Goal: Task Accomplishment & Management: Complete application form

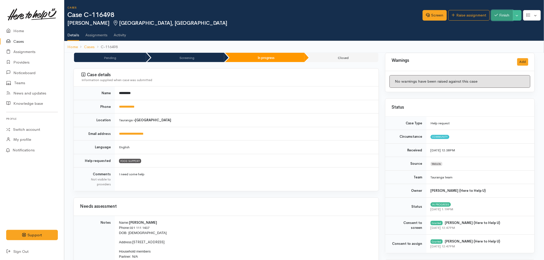
click at [499, 16] on button "Finish" at bounding box center [502, 15] width 22 height 11
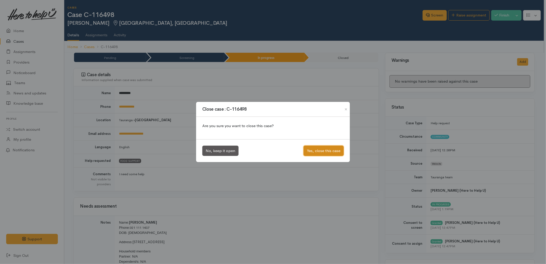
click at [325, 150] on button "Yes, close this case" at bounding box center [324, 150] width 40 height 11
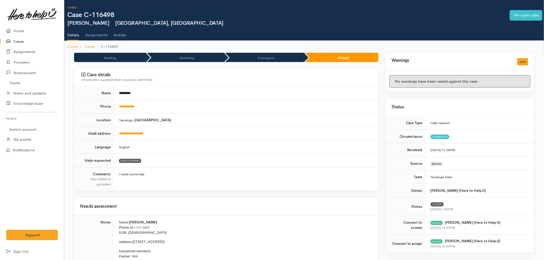
click at [20, 29] on link "Home" at bounding box center [32, 31] width 64 height 11
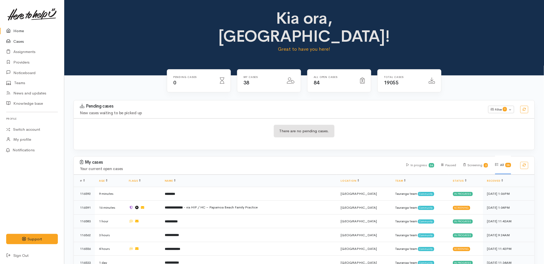
click at [32, 39] on link "Cases" at bounding box center [32, 41] width 64 height 11
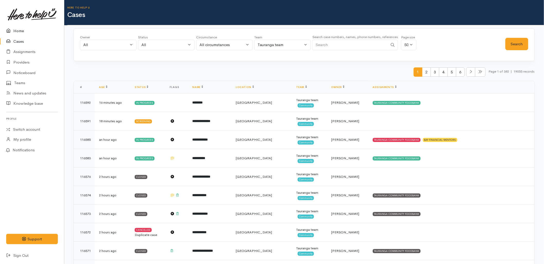
click at [12, 31] on icon at bounding box center [9, 31] width 7 height 6
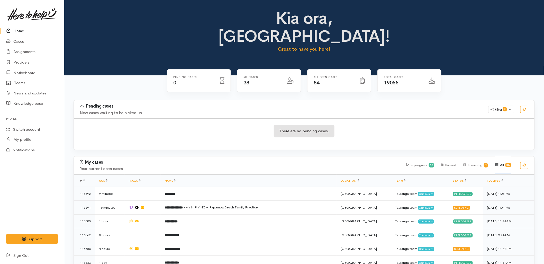
click at [167, 118] on div "There are no pending cases." at bounding box center [304, 133] width 461 height 31
click at [211, 80] on div "Pending cases 0" at bounding box center [199, 84] width 70 height 30
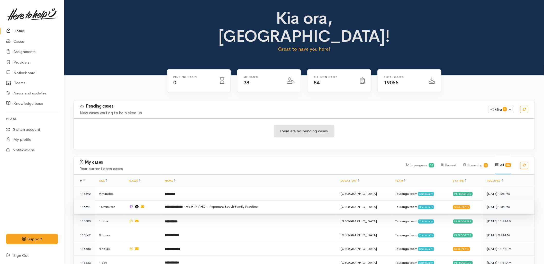
click at [184, 200] on td "**********" at bounding box center [249, 207] width 176 height 14
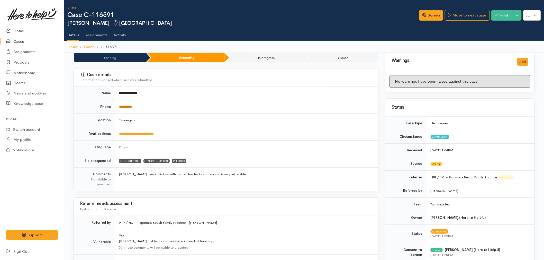
drag, startPoint x: 0, startPoint y: 0, endPoint x: 122, endPoint y: 105, distance: 160.7
click at [122, 105] on link "**********" at bounding box center [125, 106] width 13 height 3
click at [431, 17] on link "Screen" at bounding box center [431, 15] width 24 height 11
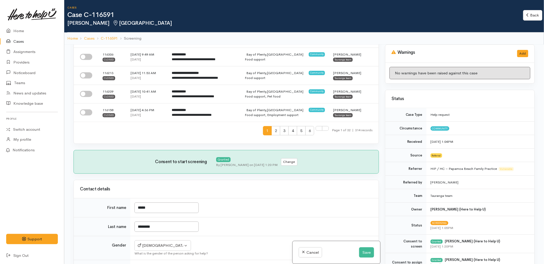
scroll to position [425, 0]
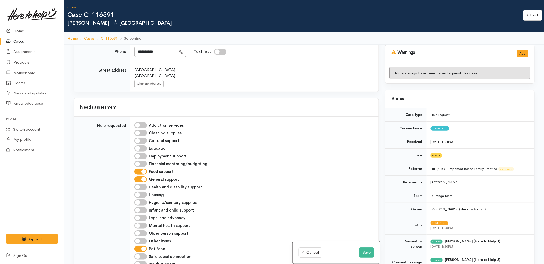
click at [140, 176] on input "General support" at bounding box center [140, 179] width 12 height 6
checkbox input "false"
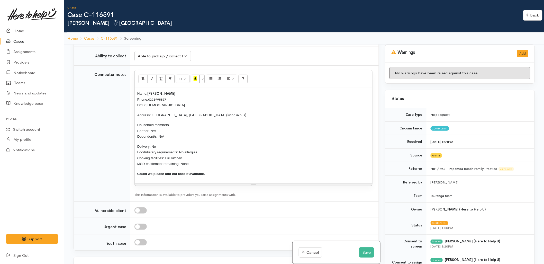
scroll to position [682, 0]
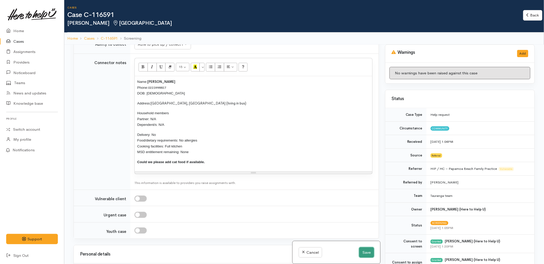
click at [366, 253] on button "Save" at bounding box center [366, 252] width 15 height 11
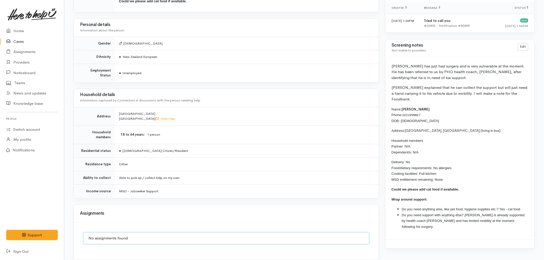
scroll to position [371, 0]
drag, startPoint x: 463, startPoint y: 181, endPoint x: 391, endPoint y: 65, distance: 137.1
click at [391, 65] on div "[PERSON_NAME] has just had surgery and is very vulnerable at the moment. He has…" at bounding box center [459, 148] width 149 height 182
copy div "[PERSON_NAME] has just had surgery and is very vulnerable at the moment. He has…"
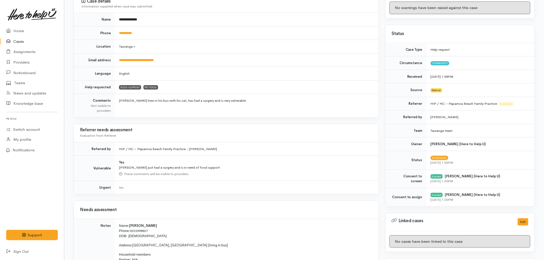
scroll to position [0, 0]
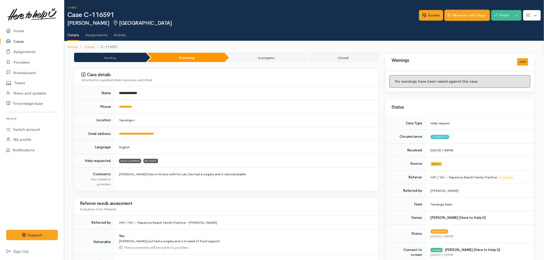
click at [469, 16] on link "Move to next stage" at bounding box center [467, 15] width 45 height 11
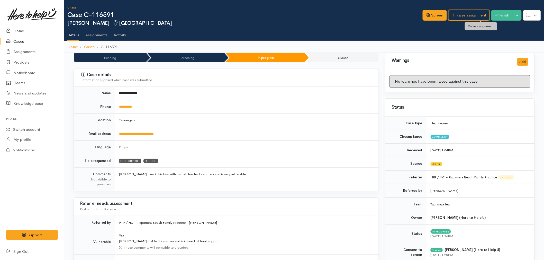
click at [469, 16] on link "Raise assignment" at bounding box center [468, 15] width 41 height 11
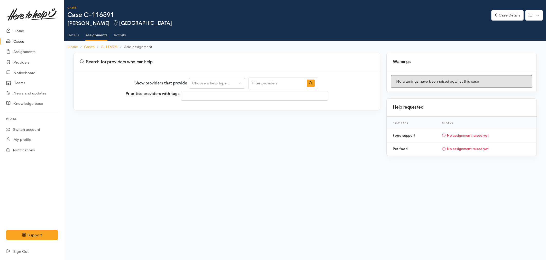
select select
click at [217, 84] on div "Choose a help type..." at bounding box center [214, 83] width 45 height 6
click at [215, 107] on span "Food support" at bounding box center [207, 108] width 24 height 6
select select "3"
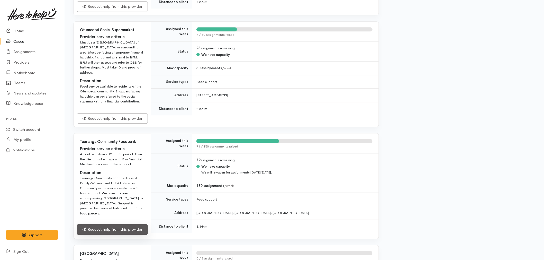
scroll to position [514, 0]
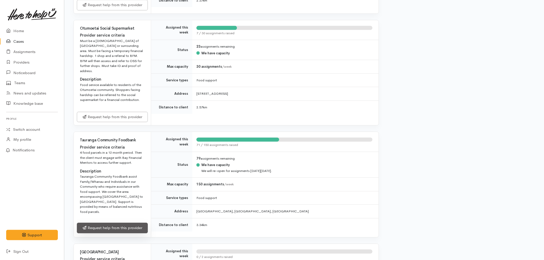
click at [125, 222] on link "Request help from this provider" at bounding box center [112, 227] width 71 height 11
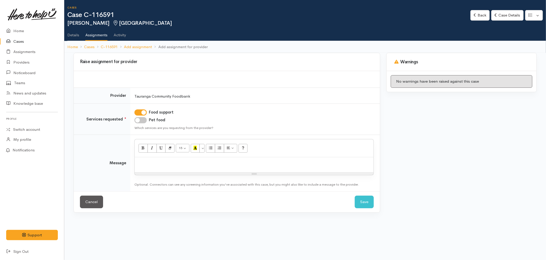
click at [139, 121] on input "Pet food" at bounding box center [140, 120] width 12 height 6
checkbox input "true"
click at [147, 162] on p at bounding box center [254, 163] width 234 height 6
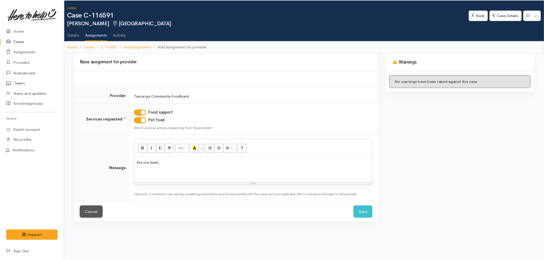
scroll to position [26, 0]
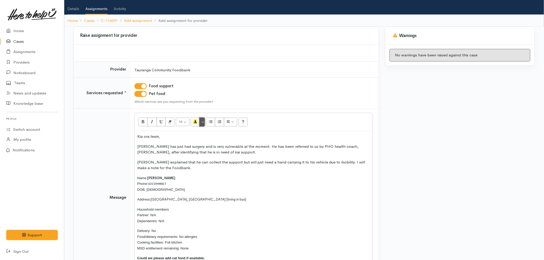
click at [204, 120] on button "More Color" at bounding box center [201, 121] width 5 height 9
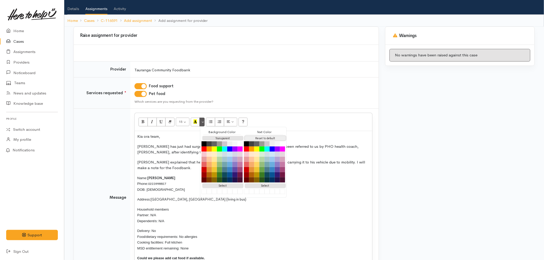
click at [251, 137] on button "Reset to default" at bounding box center [265, 138] width 41 height 5
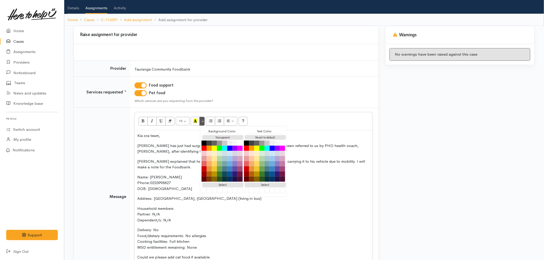
click at [180, 192] on div "Kia ora team, Craig has just had surgery and is very vulnerable at the moment. …" at bounding box center [253, 198] width 237 height 136
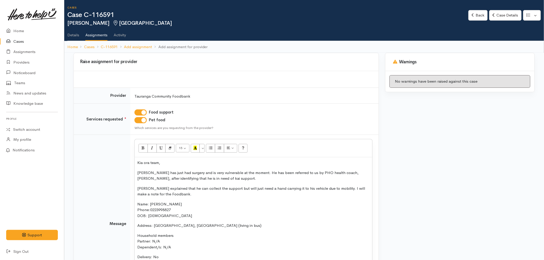
scroll to position [29, 0]
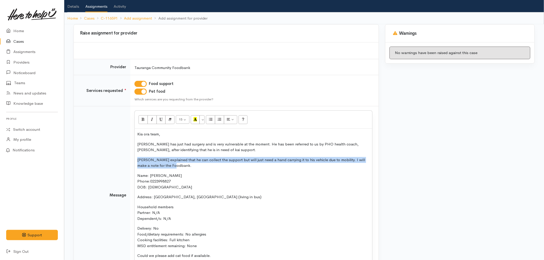
drag, startPoint x: 166, startPoint y: 164, endPoint x: 132, endPoint y: 156, distance: 35.2
click at [136, 159] on div "Kia ora team, Craig has just had surgery and is very vulnerable at the moment. …" at bounding box center [253, 196] width 237 height 136
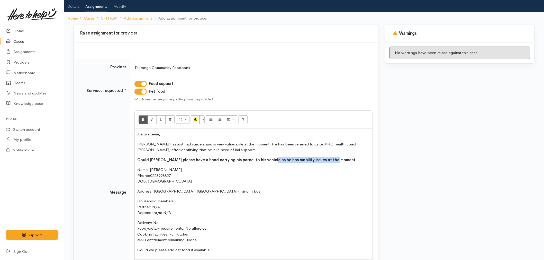
drag, startPoint x: 340, startPoint y: 160, endPoint x: 266, endPoint y: 158, distance: 74.0
click at [266, 158] on p "Could Craig please have a hand carrying his parcel to his vehicle as he has mob…" at bounding box center [253, 160] width 232 height 6
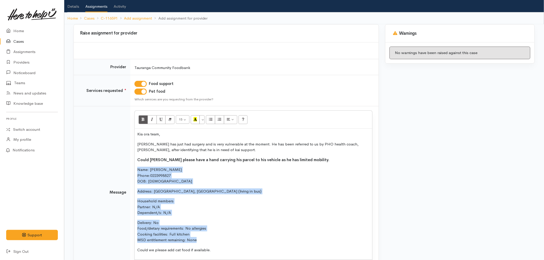
drag, startPoint x: 201, startPoint y: 240, endPoint x: 136, endPoint y: 166, distance: 98.6
click at [136, 166] on div "Kia ora team, Craig has just had surgery and is very vulnerable at the moment. …" at bounding box center [253, 193] width 237 height 131
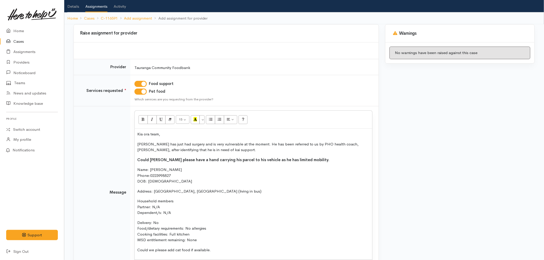
scroll to position [0, 0]
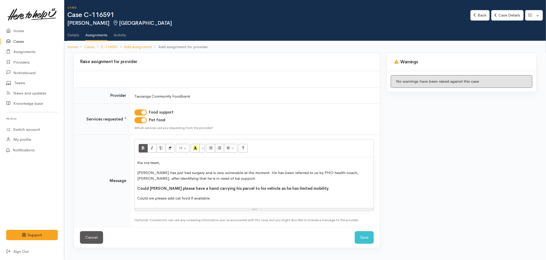
click at [163, 198] on p "Could we please add cat food if available." at bounding box center [254, 198] width 234 height 6
click at [179, 188] on b "Could Craig please have a hand carrying his parcel to his vehicle as he has lim…" at bounding box center [233, 188] width 192 height 5
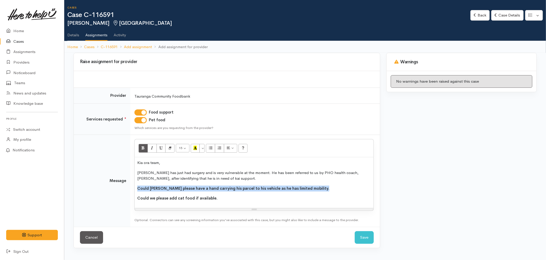
click at [179, 188] on b "Could Craig please have a hand carrying his parcel to his vehicle as he has lim…" at bounding box center [233, 188] width 192 height 5
click at [196, 149] on icon "Recent Color" at bounding box center [195, 147] width 3 height 4
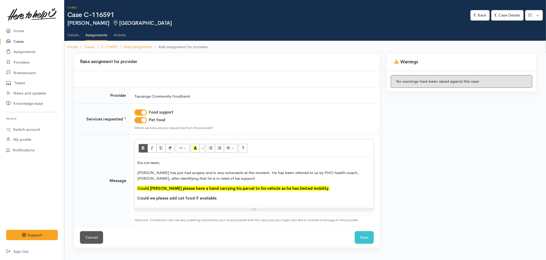
click at [222, 200] on p "Could we please add cat food if available." at bounding box center [254, 198] width 234 height 6
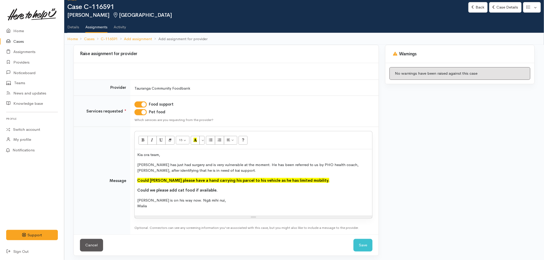
scroll to position [10, 0]
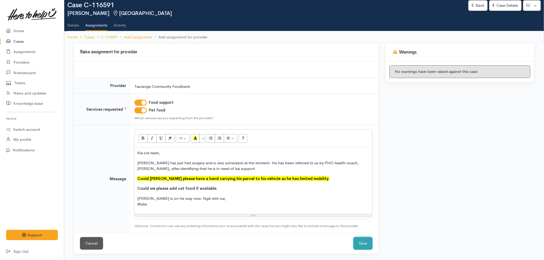
click at [358, 244] on button "Save" at bounding box center [362, 243] width 19 height 13
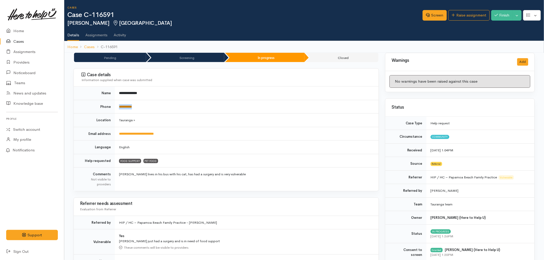
drag, startPoint x: 139, startPoint y: 110, endPoint x: 119, endPoint y: 108, distance: 20.6
click at [119, 108] on td "**********" at bounding box center [247, 107] width 264 height 14
copy link "**********"
click at [24, 27] on link "Home" at bounding box center [32, 31] width 64 height 11
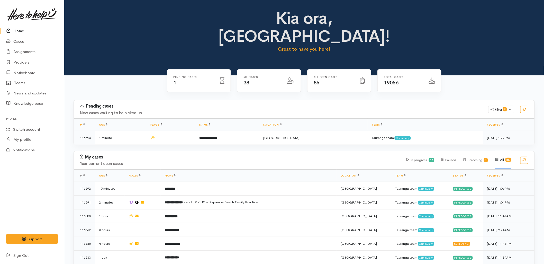
click at [24, 28] on link "Home" at bounding box center [32, 31] width 64 height 11
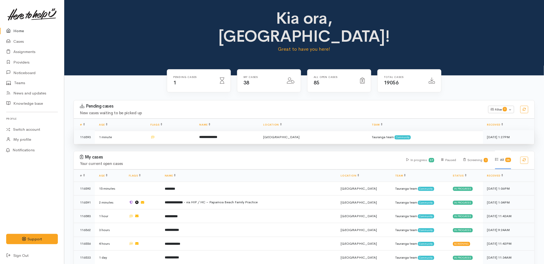
click at [237, 130] on td "**********" at bounding box center [227, 137] width 64 height 14
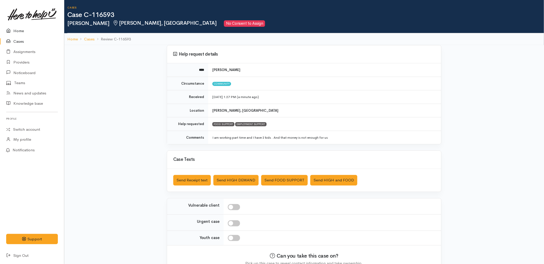
click at [24, 31] on link "Home" at bounding box center [32, 31] width 64 height 11
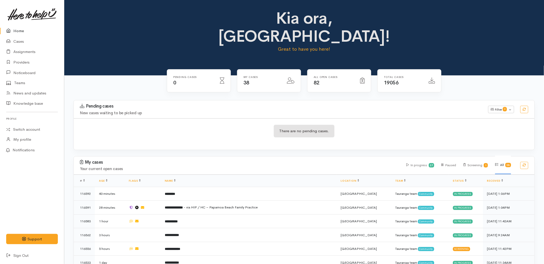
click at [214, 125] on div "There are no pending cases." at bounding box center [304, 134] width 461 height 19
click at [263, 111] on h4 "New cases waiting to be picked up" at bounding box center [281, 113] width 402 height 4
click at [153, 100] on div "Pending cases New cases waiting to be picked up Filter 0 Filters Clear filters …" at bounding box center [304, 109] width 467 height 18
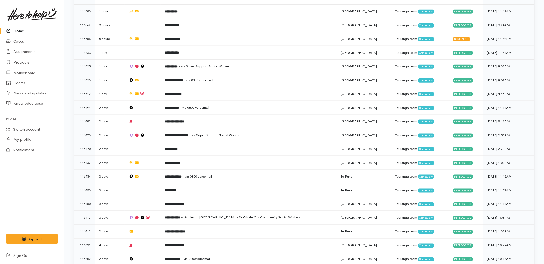
scroll to position [231, 0]
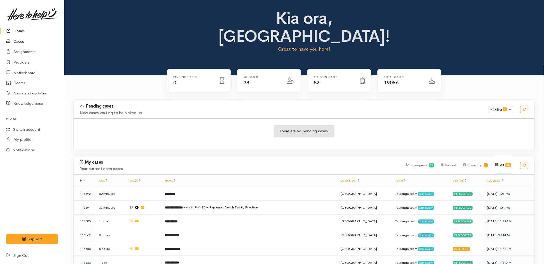
click at [13, 39] on link "Cases" at bounding box center [32, 41] width 64 height 11
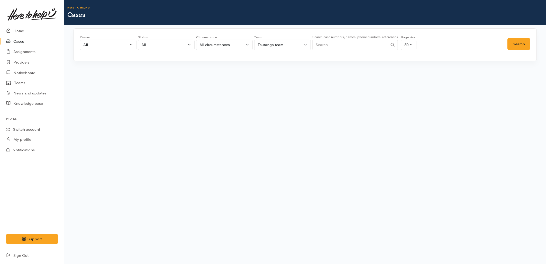
click at [371, 47] on input "Search" at bounding box center [350, 45] width 76 height 11
paste input "2108270195"
type input "2108270195"
click at [527, 44] on button "Search" at bounding box center [518, 44] width 23 height 13
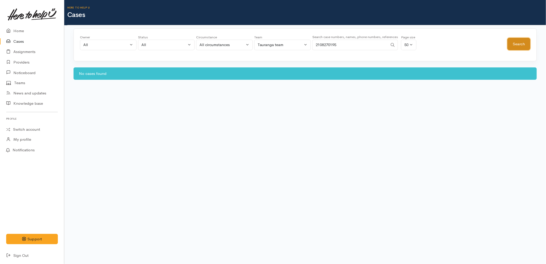
click at [526, 44] on button "Search" at bounding box center [518, 44] width 23 height 13
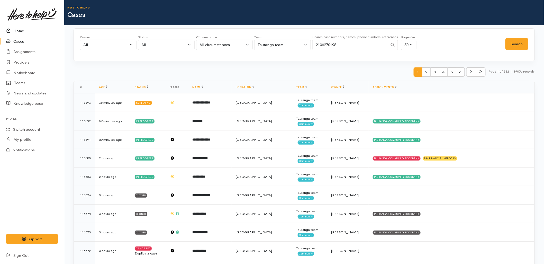
click at [20, 29] on link "Home" at bounding box center [32, 31] width 64 height 11
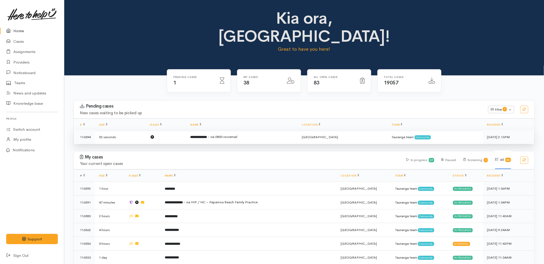
click at [211, 130] on td "**********" at bounding box center [242, 137] width 112 height 14
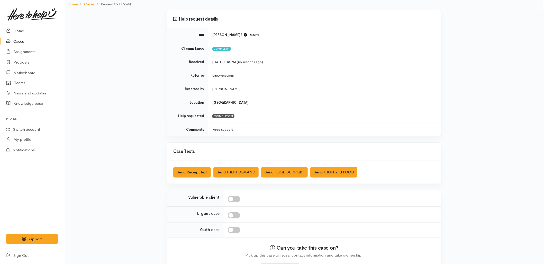
scroll to position [56, 0]
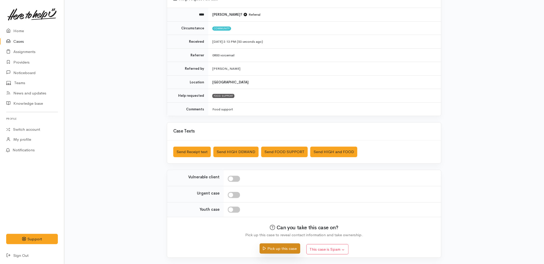
click at [281, 249] on button "Pick up this case" at bounding box center [280, 248] width 40 height 11
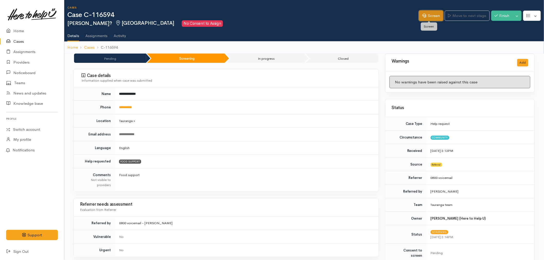
click at [432, 13] on link "Screen" at bounding box center [431, 16] width 24 height 11
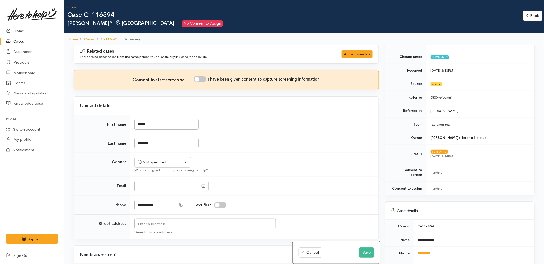
scroll to position [86, 0]
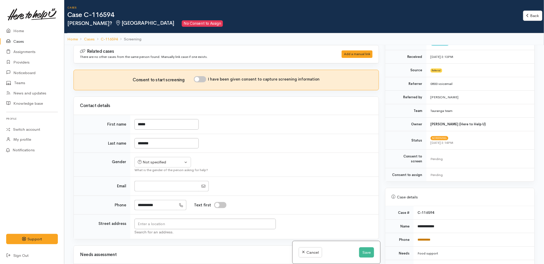
click at [430, 238] on link "**********" at bounding box center [424, 239] width 13 height 3
click at [165, 145] on input "*******" at bounding box center [166, 143] width 64 height 11
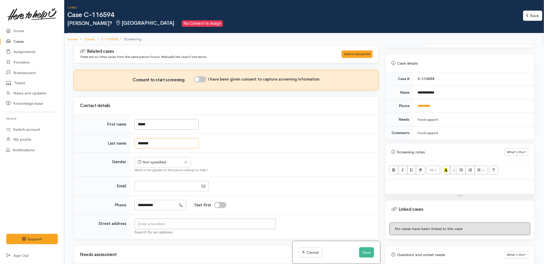
scroll to position [228, 0]
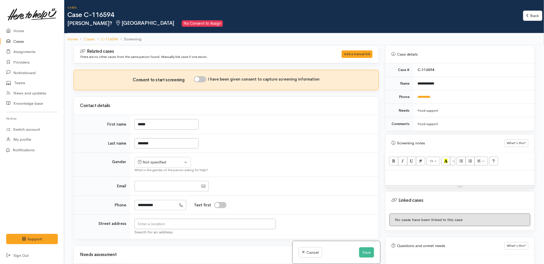
click at [417, 173] on p at bounding box center [460, 176] width 144 height 6
click at [407, 173] on p at bounding box center [460, 176] width 144 height 6
paste div
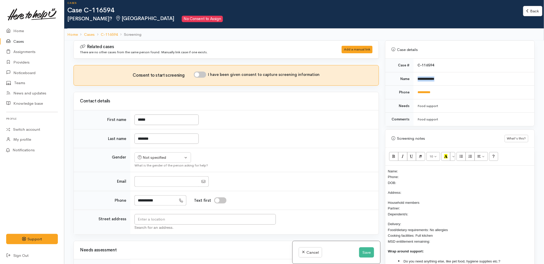
drag, startPoint x: 450, startPoint y: 74, endPoint x: 412, endPoint y: 80, distance: 37.8
click at [414, 80] on td "**********" at bounding box center [474, 79] width 121 height 14
copy b "**********"
click at [417, 168] on p "Name: Phone: DOB:" at bounding box center [460, 176] width 144 height 17
drag, startPoint x: 415, startPoint y: 166, endPoint x: 399, endPoint y: 164, distance: 16.3
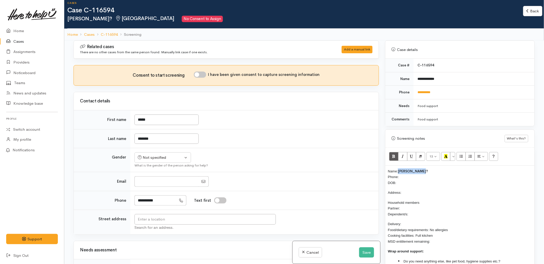
click at [399, 168] on p "Name: Laura Monroe? Phone: DOB:" at bounding box center [460, 176] width 144 height 17
click at [235, 109] on div "Contact details" at bounding box center [226, 101] width 305 height 18
click at [202, 106] on div "Contact details" at bounding box center [226, 101] width 305 height 18
drag, startPoint x: 170, startPoint y: 157, endPoint x: 238, endPoint y: 143, distance: 69.8
click at [170, 157] on div "Not specified" at bounding box center [160, 157] width 45 height 6
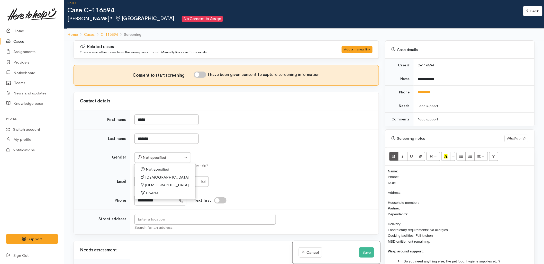
click at [233, 170] on td "Not specified Male Female Diverse Not specified Not specified Male Female Diver…" at bounding box center [254, 160] width 248 height 24
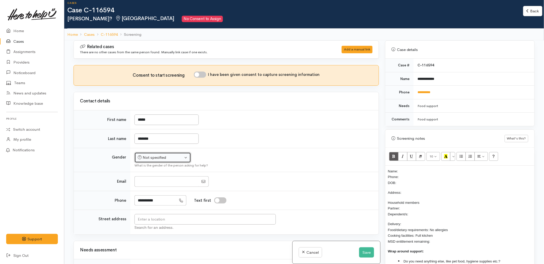
click at [141, 159] on div "Not specified" at bounding box center [160, 157] width 45 height 6
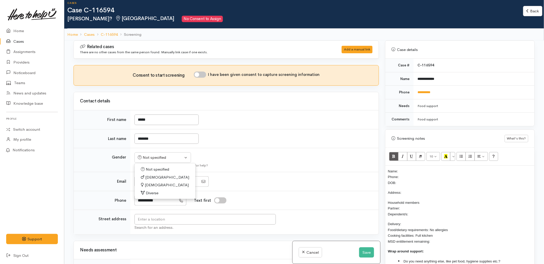
click at [146, 186] on span "Female" at bounding box center [167, 185] width 44 height 6
select select "Female"
click at [282, 158] on td "Not specified Male Female Diverse Female Not specified Male Female Diverse What…" at bounding box center [254, 160] width 248 height 24
click at [160, 121] on input "*****" at bounding box center [166, 119] width 64 height 11
drag, startPoint x: 258, startPoint y: 117, endPoint x: 236, endPoint y: 125, distance: 22.8
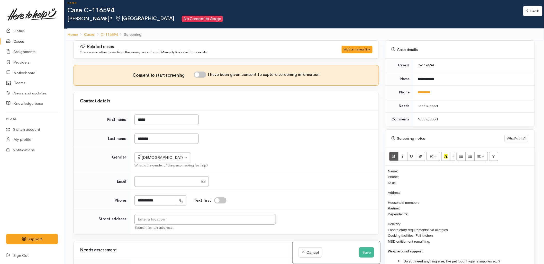
click at [258, 117] on td "*****" at bounding box center [254, 119] width 248 height 19
click at [177, 137] on input "*******" at bounding box center [166, 138] width 64 height 11
type input "*****"
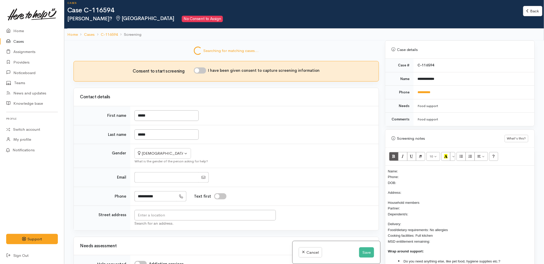
click at [246, 129] on tbody "First name ***** Last name ***** Gender Not specified Male Female Diverse Femal…" at bounding box center [226, 168] width 305 height 124
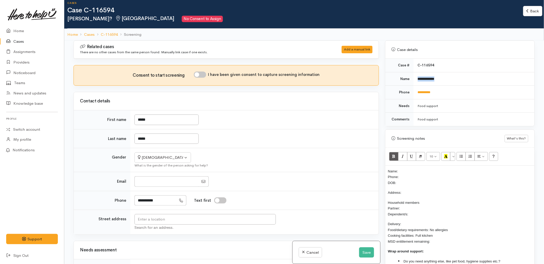
drag, startPoint x: 444, startPoint y: 73, endPoint x: 415, endPoint y: 76, distance: 28.7
click at [415, 76] on td "**********" at bounding box center [474, 79] width 121 height 14
copy b "**********"
click at [411, 168] on p "Name: Phone: DOB:" at bounding box center [460, 176] width 144 height 17
click at [405, 178] on p "Name: Laura Monroe? Phone: DOB:" at bounding box center [460, 176] width 144 height 17
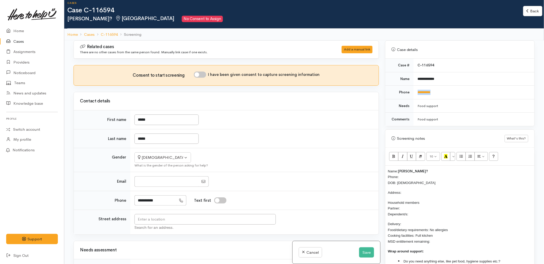
drag, startPoint x: 443, startPoint y: 89, endPoint x: 417, endPoint y: 89, distance: 26.0
click at [417, 89] on td "**********" at bounding box center [474, 93] width 121 height 14
copy link "**********"
click at [412, 170] on p "Name: Laura Monroe? Phone: DOB: 25/01/1978" at bounding box center [460, 176] width 144 height 17
click at [400, 169] on span "Laura Monroe?" at bounding box center [413, 171] width 30 height 4
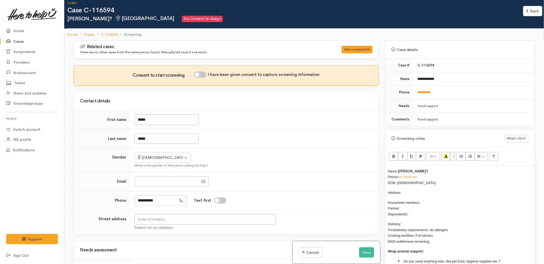
click at [426, 168] on p "Name: Laura Monroe? Phone: 0272875100 DOB: 25/01/1978" at bounding box center [460, 176] width 144 height 17
click at [253, 217] on input "text" at bounding box center [204, 219] width 141 height 11
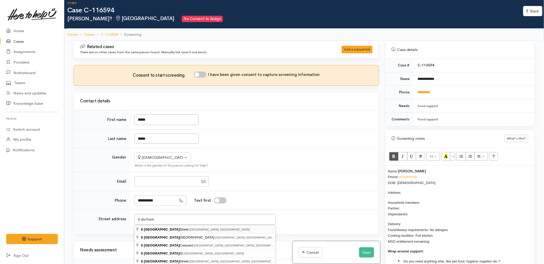
type input "6 Durham Street, Tauranga, New Zealand"
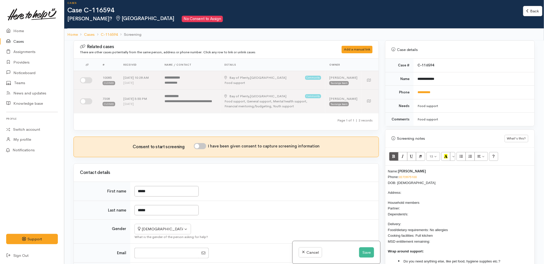
click at [198, 149] on input "I have been given consent to capture screening information" at bounding box center [200, 146] width 12 height 6
checkbox input "true"
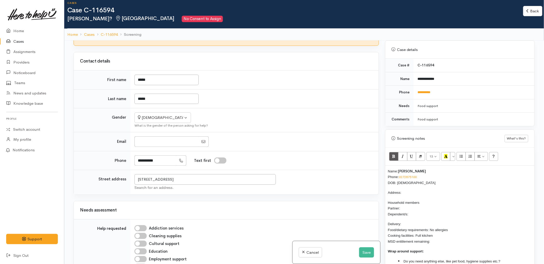
scroll to position [143, 0]
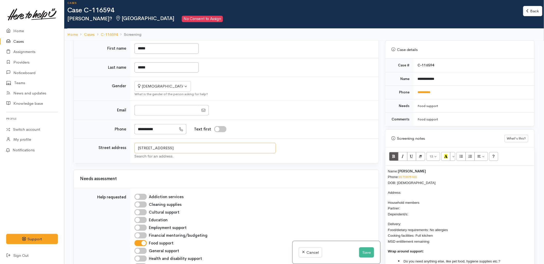
drag, startPoint x: 183, startPoint y: 152, endPoint x: 126, endPoint y: 155, distance: 56.8
click at [126, 155] on tr "Street address 6 Durham Street, Tauranga, New Zealand Search for an address." at bounding box center [226, 151] width 305 height 25
click at [421, 189] on p "Address:" at bounding box center [460, 192] width 144 height 6
click at [408, 204] on p "Household members Partner: Dependent/s:" at bounding box center [460, 207] width 144 height 17
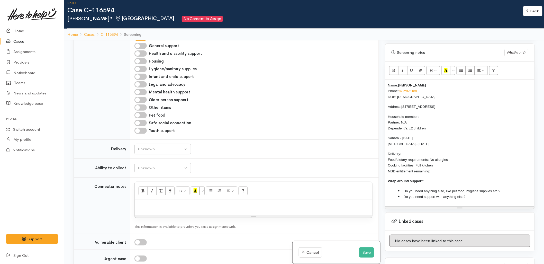
scroll to position [400, 0]
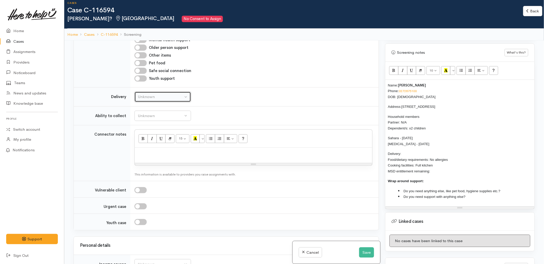
click at [159, 100] on div "Unknown" at bounding box center [160, 97] width 45 height 6
click at [149, 149] on link "No" at bounding box center [163, 145] width 56 height 8
select select "1"
click at [150, 121] on button "Unknown" at bounding box center [162, 116] width 57 height 11
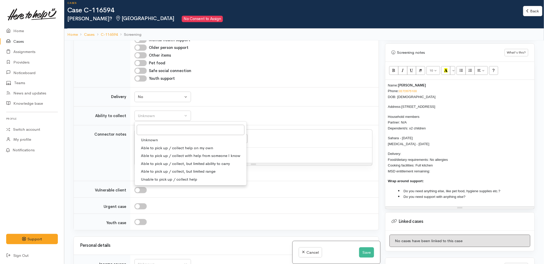
click at [155, 151] on span "Able to pick up / collect help on my own" at bounding box center [177, 148] width 72 height 6
select select "2"
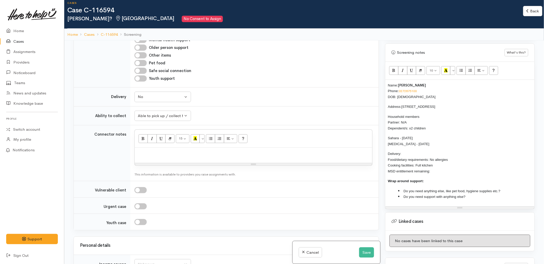
click at [275, 106] on td "Unknown Delivery needed Delivery preferred No No Unknown Delivery needed Delive…" at bounding box center [254, 96] width 248 height 19
click at [418, 151] on p "Delivery: Food/dietary requirements: No allergies Cooking facilities: Full kitc…" at bounding box center [460, 162] width 144 height 23
click at [447, 168] on p "Delivery: No Food/dietary requirements: No allergies Cooking facilities: Full k…" at bounding box center [460, 162] width 144 height 23
drag, startPoint x: 445, startPoint y: 166, endPoint x: 383, endPoint y: 80, distance: 106.2
click at [383, 80] on div "Warnings Add No warnings have been raised against this case Add Warning Title ●…" at bounding box center [460, 172] width 156 height 264
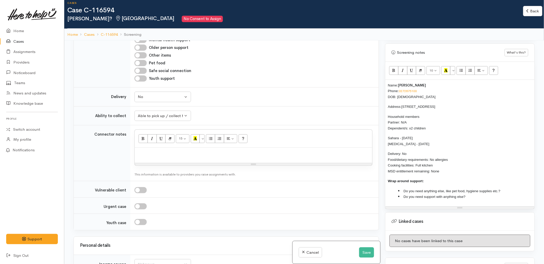
copy div "Name: Laura Monro Phone: 0272875100 DOB: 25/01/1978 Address: 6 Durham Street, T…"
click at [238, 156] on p at bounding box center [253, 153] width 232 height 6
paste div
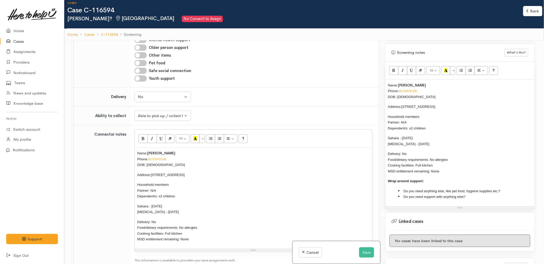
click at [509, 188] on li "Do you need anything else, like pet food, hygiene supplies etc.?" at bounding box center [465, 191] width 134 height 6
click at [475, 194] on li "Do you need support with anything else?" at bounding box center [465, 197] width 134 height 6
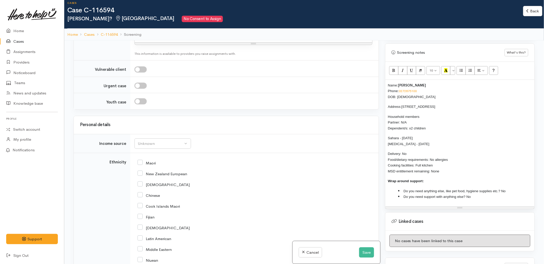
scroll to position [657, 0]
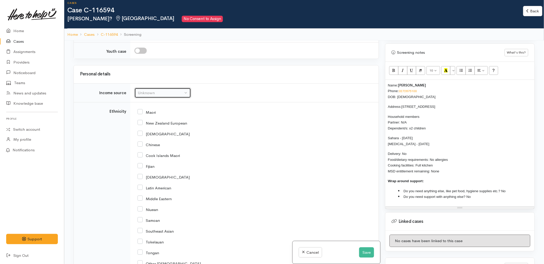
click at [143, 96] on div "Unknown" at bounding box center [160, 93] width 45 height 6
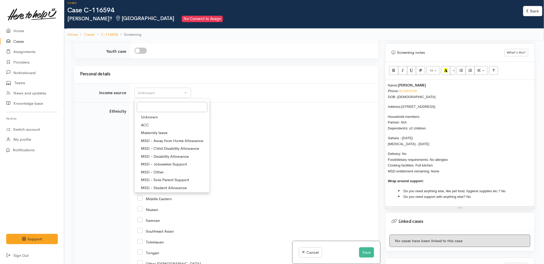
click at [265, 179] on div "Indian" at bounding box center [253, 176] width 232 height 5
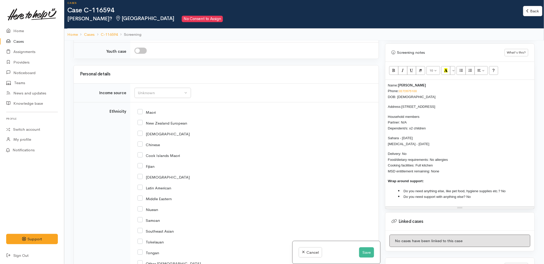
click at [152, 128] on div "New Zealand European" at bounding box center [253, 122] width 232 height 11
click at [160, 125] on input "New Zealand European" at bounding box center [162, 122] width 50 height 5
checkbox input "true"
click at [155, 96] on div "Unknown" at bounding box center [160, 93] width 45 height 6
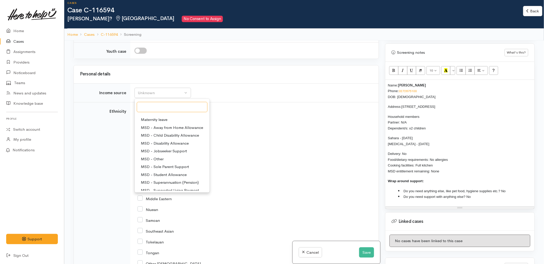
scroll to position [0, 0]
click at [150, 129] on link "ACC" at bounding box center [172, 125] width 75 height 8
select select "8"
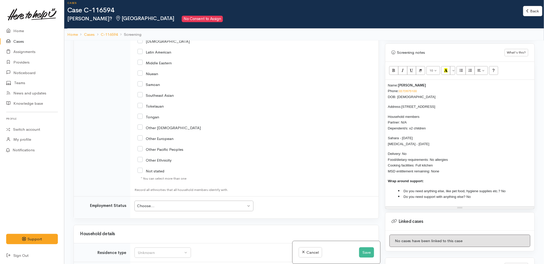
scroll to position [800, 0]
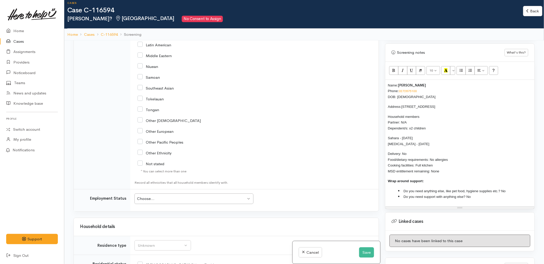
click at [159, 197] on td "Choose... Choose... Choose... Unknown Employed casually Employed full-time Empl…" at bounding box center [254, 200] width 248 height 22
click at [158, 201] on div "Choose..." at bounding box center [191, 199] width 109 height 6
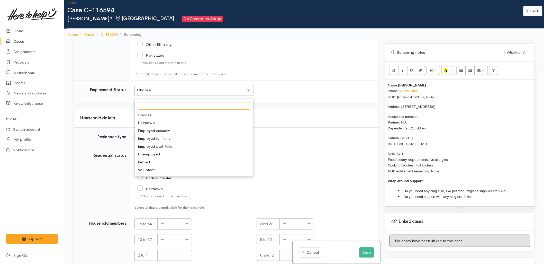
scroll to position [914, 0]
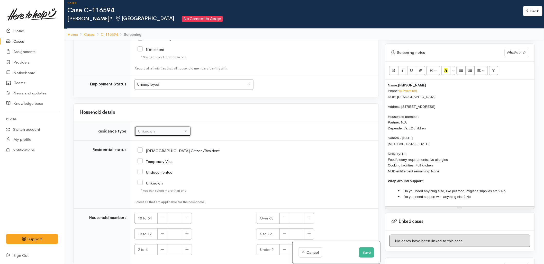
click at [145, 134] on div "Unknown" at bounding box center [160, 131] width 45 height 6
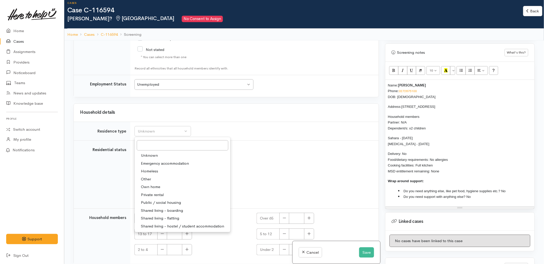
click at [151, 198] on span "Private rental" at bounding box center [152, 195] width 23 height 6
select select "2"
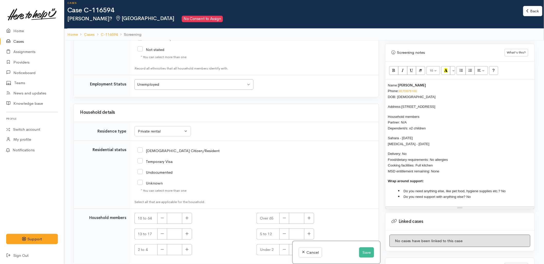
click at [155, 152] on input "NZ Citizen/Resident" at bounding box center [178, 150] width 82 height 5
checkbox input "true"
click at [184, 220] on button "button" at bounding box center [187, 218] width 10 height 11
type input "1"
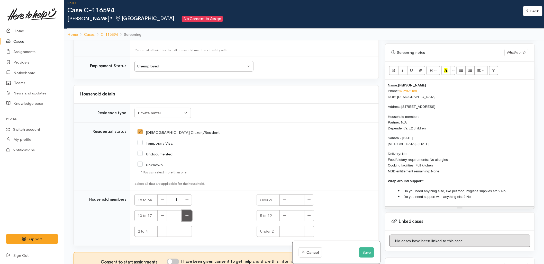
click at [184, 214] on button "button" at bounding box center [187, 215] width 10 height 11
type input "2"
click at [213, 212] on div "13 to 17 2" at bounding box center [192, 215] width 116 height 11
click at [176, 261] on input "I have been given consent to get help and share this information with appropria…" at bounding box center [173, 261] width 12 height 6
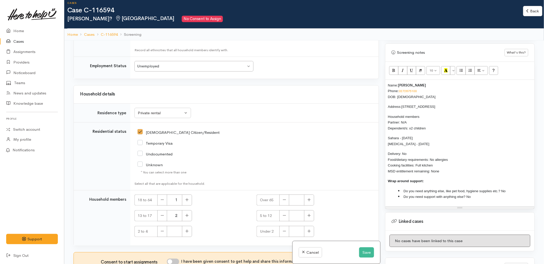
checkbox input "true"
click at [233, 168] on div "Unknown" at bounding box center [213, 164] width 152 height 11
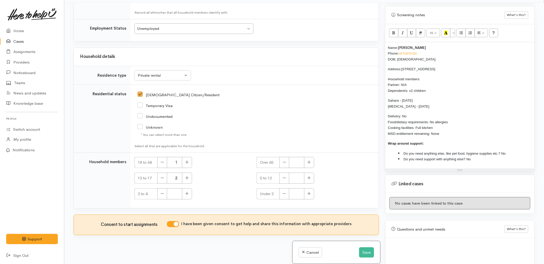
scroll to position [45, 0]
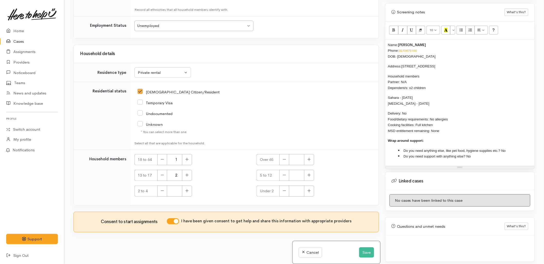
click at [389, 43] on span "Name:" at bounding box center [393, 45] width 10 height 4
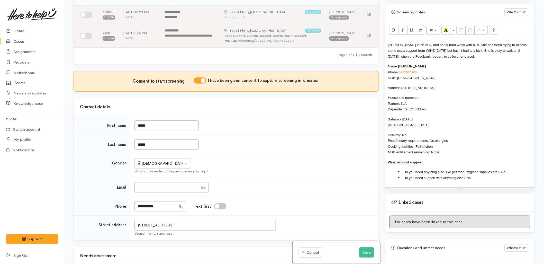
scroll to position [24, 0]
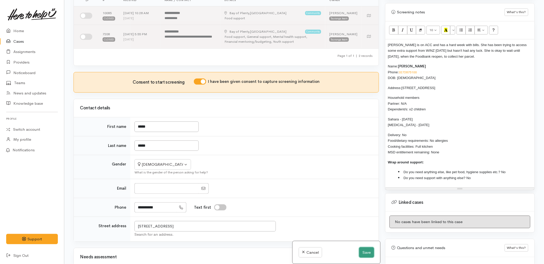
click at [364, 250] on button "Save" at bounding box center [366, 252] width 15 height 11
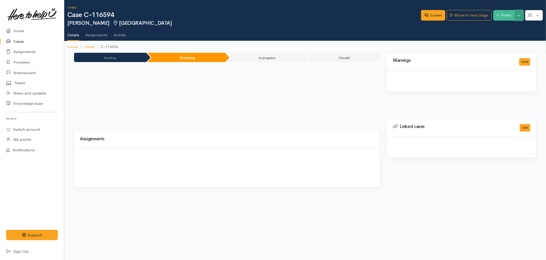
click at [518, 17] on button "Toggle Dropdown" at bounding box center [519, 15] width 9 height 11
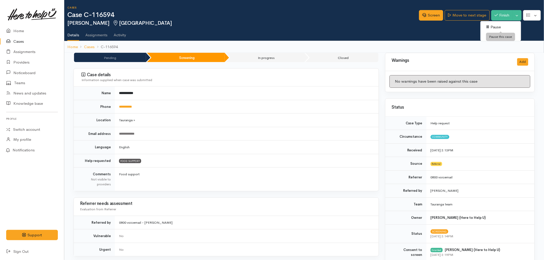
click at [493, 26] on link "Pause" at bounding box center [500, 27] width 41 height 8
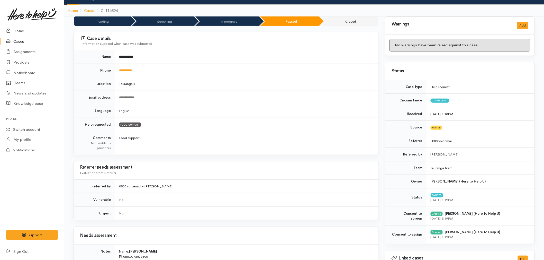
scroll to position [114, 0]
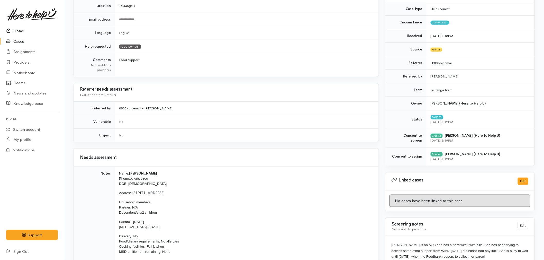
click at [18, 31] on link "Home" at bounding box center [32, 31] width 64 height 11
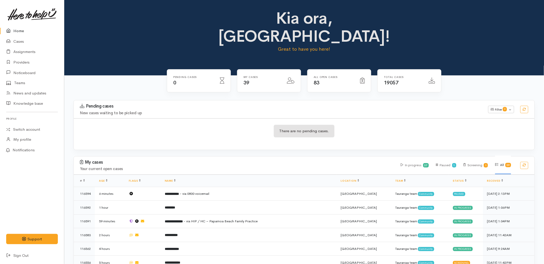
click at [153, 104] on div "Pending cases New cases waiting to be picked up" at bounding box center [281, 109] width 408 height 11
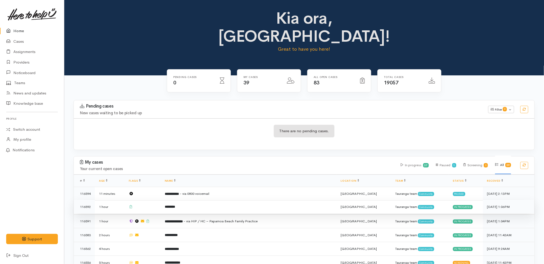
click at [202, 200] on td "********" at bounding box center [249, 207] width 176 height 14
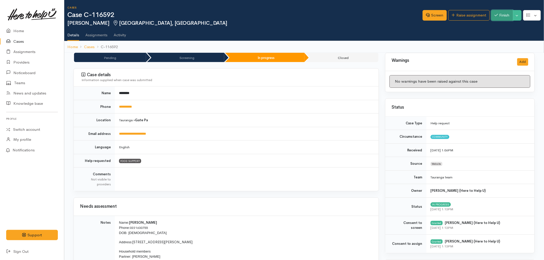
click at [504, 16] on button "Finish" at bounding box center [502, 15] width 22 height 11
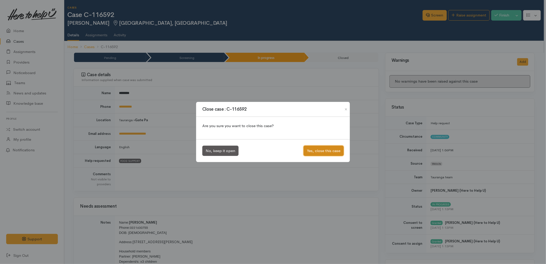
click at [327, 148] on button "Yes, close this case" at bounding box center [324, 150] width 40 height 11
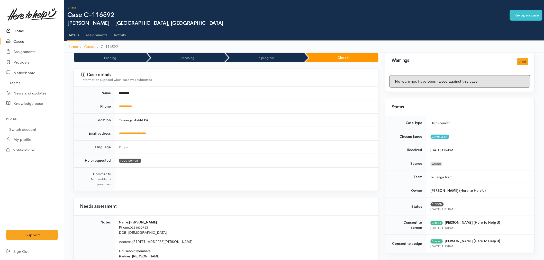
click at [24, 29] on link "Home" at bounding box center [32, 31] width 64 height 11
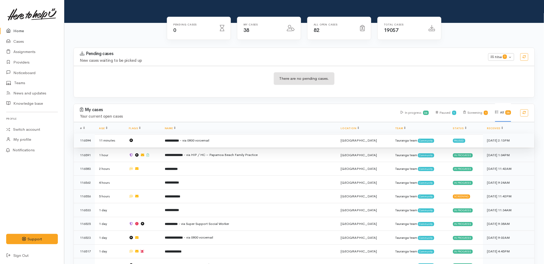
scroll to position [57, 0]
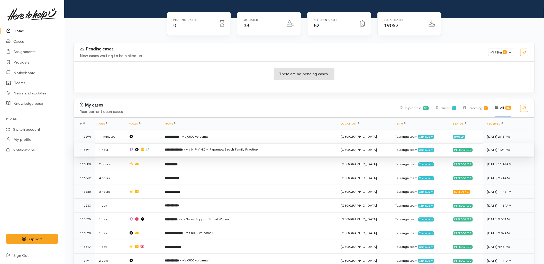
click at [181, 148] on b "**********" at bounding box center [174, 149] width 18 height 3
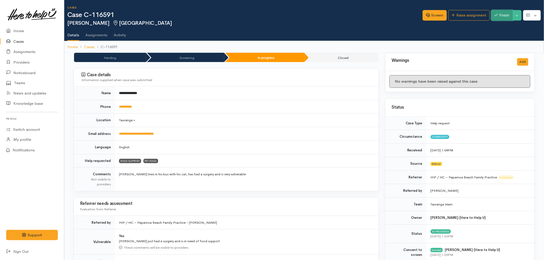
click at [499, 16] on button "Finish" at bounding box center [502, 15] width 22 height 11
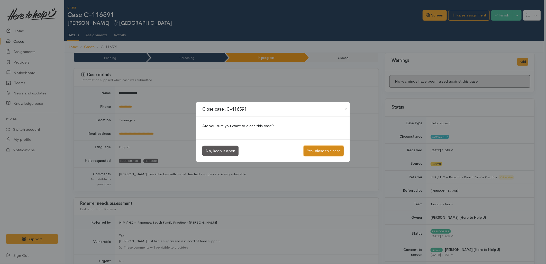
click at [315, 155] on button "Yes, close this case" at bounding box center [324, 150] width 40 height 11
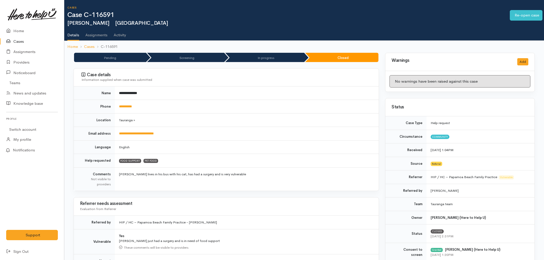
click at [20, 30] on link "Home" at bounding box center [32, 31] width 64 height 11
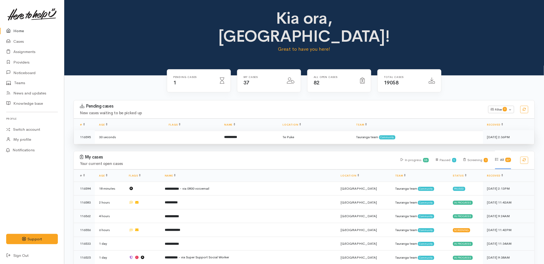
click at [196, 130] on td at bounding box center [192, 137] width 56 height 14
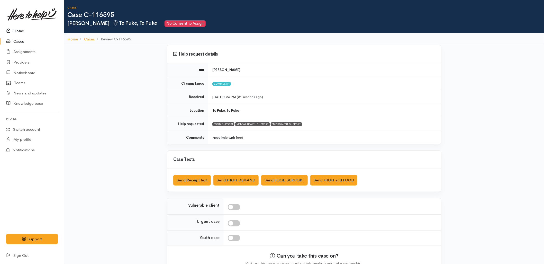
click at [14, 28] on link "Home" at bounding box center [32, 31] width 64 height 11
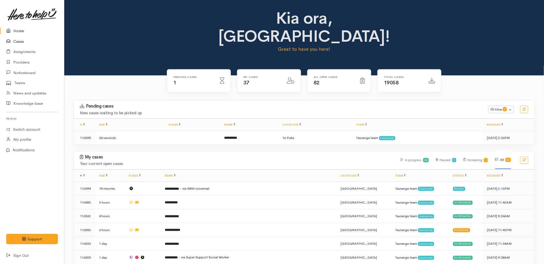
click at [15, 42] on link "Cases" at bounding box center [32, 41] width 64 height 11
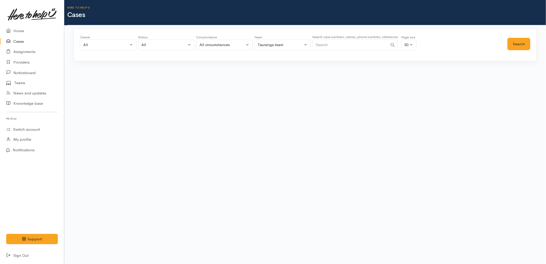
click at [342, 48] on input "Search" at bounding box center [350, 45] width 76 height 11
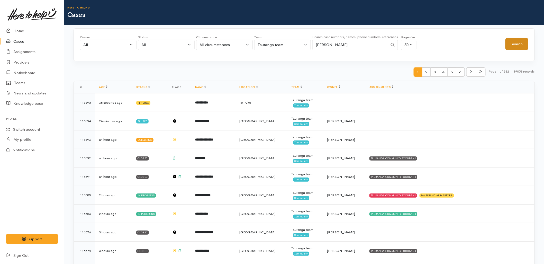
type input "nicole ake"
click at [520, 44] on button "Search" at bounding box center [516, 44] width 23 height 13
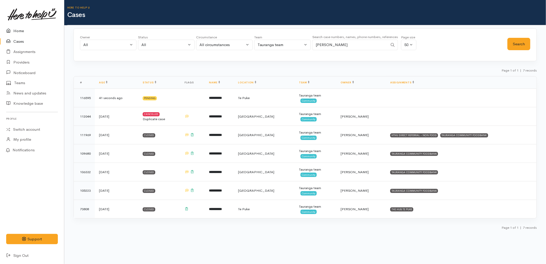
click at [20, 27] on link "Home" at bounding box center [32, 31] width 64 height 11
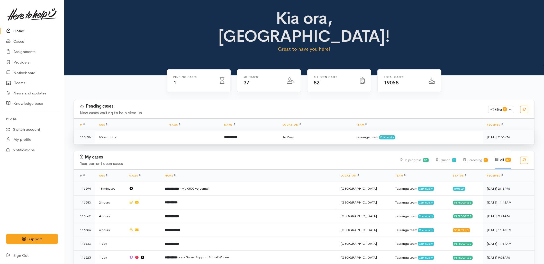
click at [237, 135] on b "**********" at bounding box center [230, 136] width 13 height 3
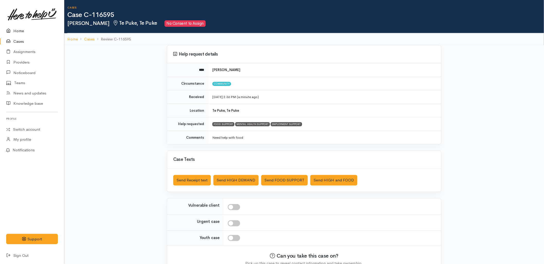
click at [16, 28] on link "Home" at bounding box center [32, 31] width 64 height 11
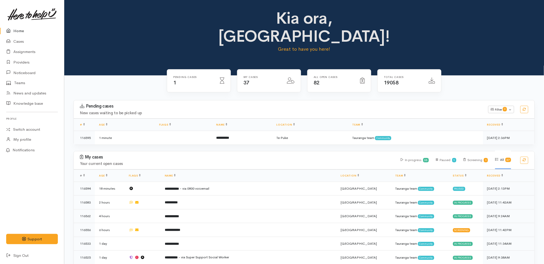
click at [267, 104] on h3 "Pending cases" at bounding box center [281, 106] width 402 height 5
click at [16, 44] on link "Cases" at bounding box center [32, 41] width 64 height 11
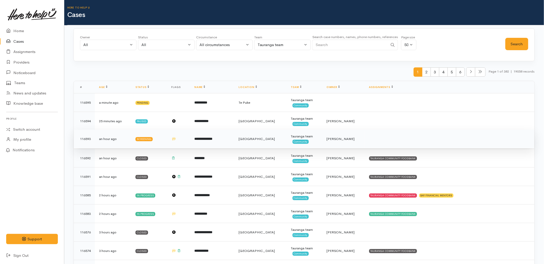
click at [231, 137] on td "**********" at bounding box center [212, 139] width 44 height 19
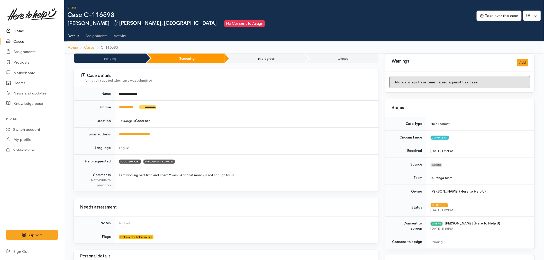
click at [26, 26] on link "Home" at bounding box center [32, 31] width 64 height 11
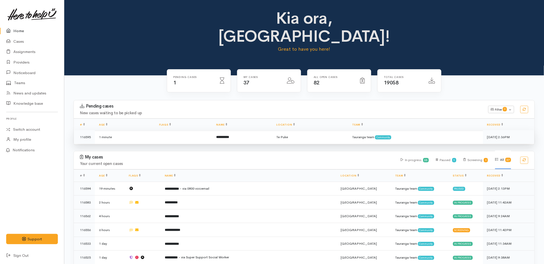
click at [247, 130] on td "**********" at bounding box center [242, 137] width 60 height 14
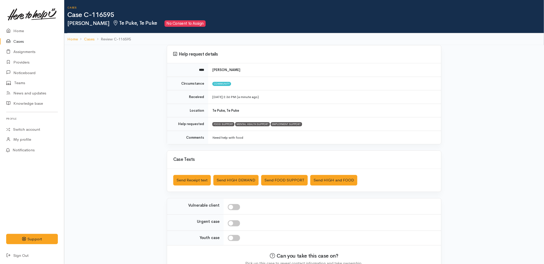
click at [141, 128] on div "Help request details **** [PERSON_NAME] Circumstance Community Received [DATE] …" at bounding box center [304, 168] width 480 height 247
click at [17, 29] on link "Home" at bounding box center [32, 31] width 64 height 11
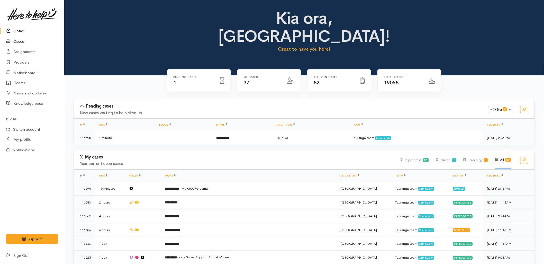
click at [31, 45] on link "Cases" at bounding box center [32, 41] width 64 height 11
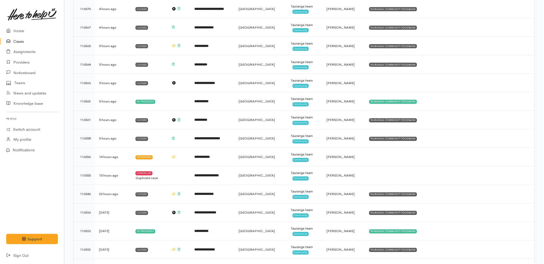
scroll to position [371, 0]
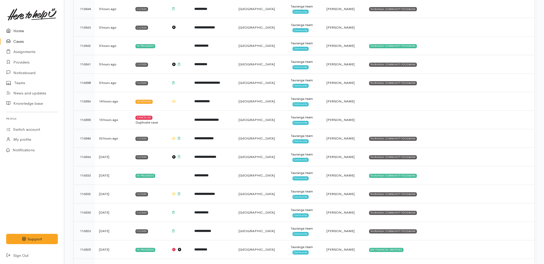
click at [12, 30] on icon at bounding box center [9, 31] width 7 height 6
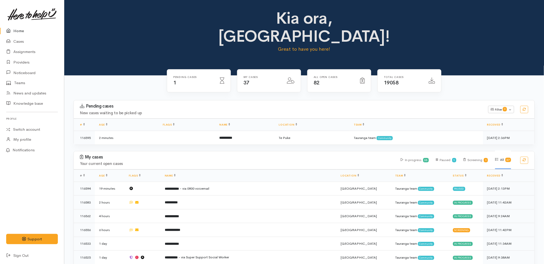
click at [188, 169] on th "Name" at bounding box center [249, 175] width 176 height 12
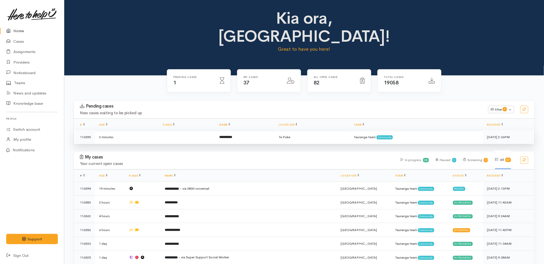
click at [253, 130] on td "**********" at bounding box center [244, 137] width 59 height 14
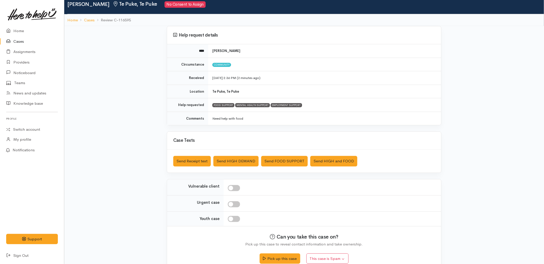
scroll to position [29, 0]
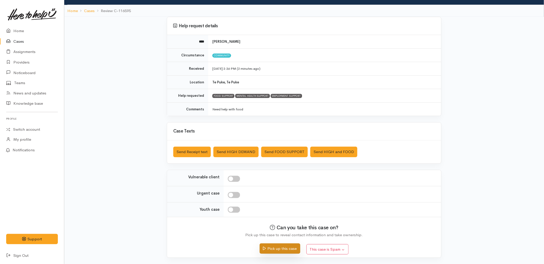
click at [278, 251] on button "Pick up this case" at bounding box center [280, 248] width 40 height 11
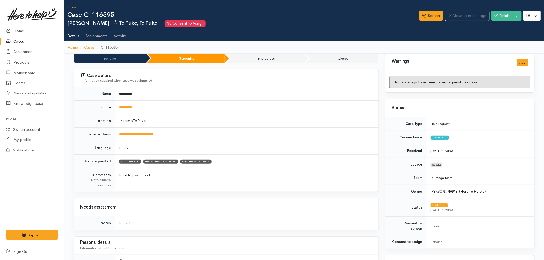
click at [168, 128] on td "**********" at bounding box center [247, 134] width 264 height 14
click at [435, 14] on link "Screen" at bounding box center [431, 16] width 24 height 11
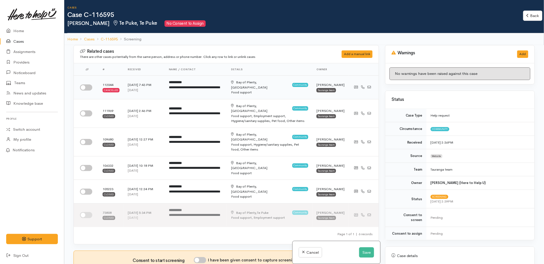
click at [87, 88] on input "checkbox" at bounding box center [86, 87] width 12 height 6
checkbox input "true"
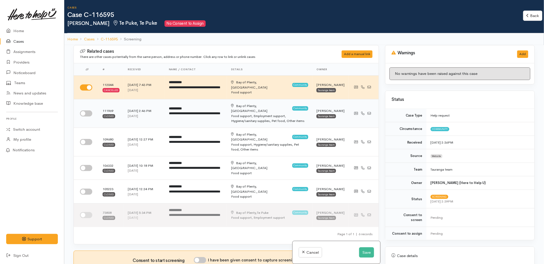
click at [88, 110] on input "checkbox" at bounding box center [86, 113] width 12 height 6
checkbox input "true"
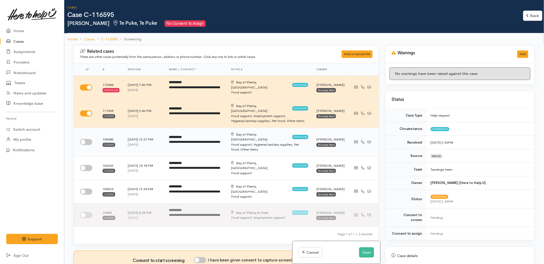
click at [84, 139] on input "checkbox" at bounding box center [86, 142] width 12 height 6
checkbox input "true"
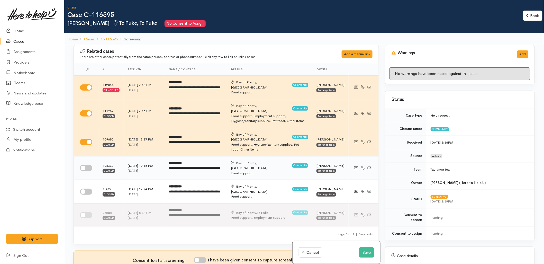
click at [88, 165] on input "checkbox" at bounding box center [86, 168] width 12 height 6
checkbox input "true"
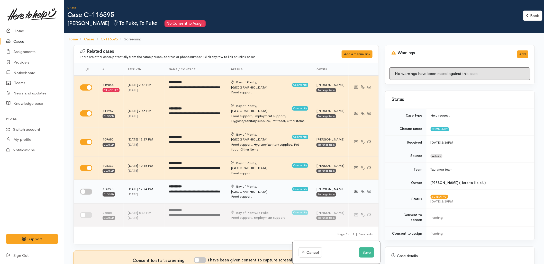
click at [85, 180] on td at bounding box center [86, 192] width 25 height 24
click at [85, 188] on input "checkbox" at bounding box center [86, 191] width 12 height 6
checkbox input "true"
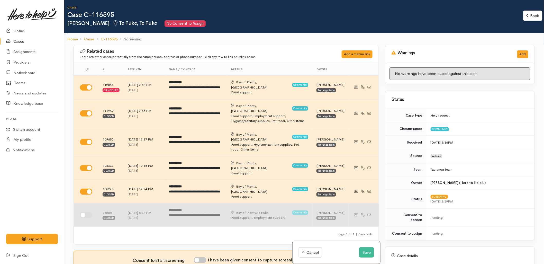
click at [84, 212] on input "checkbox" at bounding box center [86, 215] width 12 height 6
checkbox input "true"
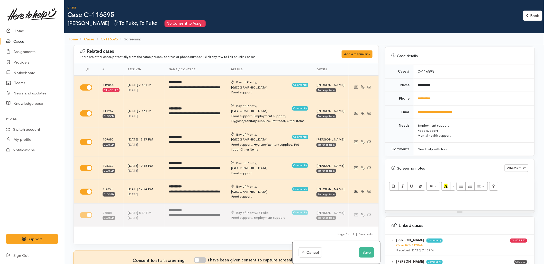
scroll to position [257, 0]
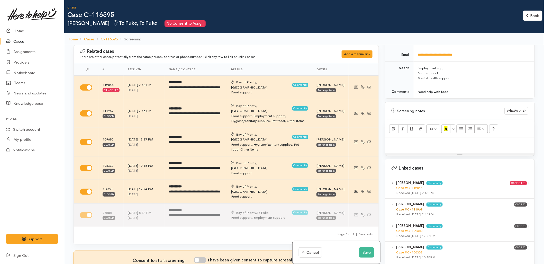
click at [407, 207] on link "Case #C-111969" at bounding box center [409, 209] width 26 height 4
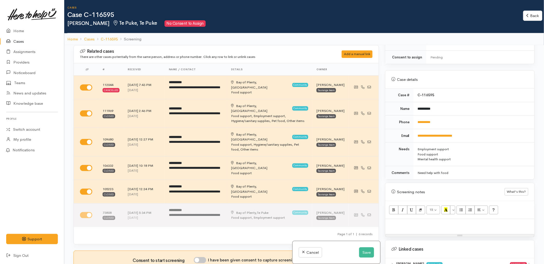
scroll to position [171, 0]
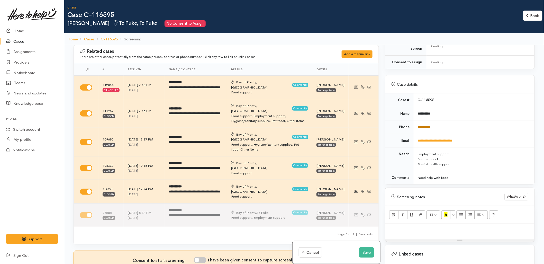
click at [427, 125] on link "**********" at bounding box center [424, 126] width 13 height 3
click at [362, 252] on button "Save" at bounding box center [366, 252] width 15 height 11
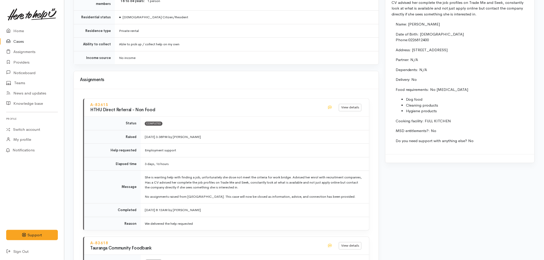
scroll to position [446, 0]
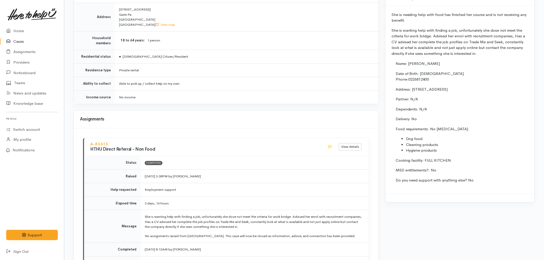
click at [23, 44] on link "Cases" at bounding box center [32, 41] width 64 height 11
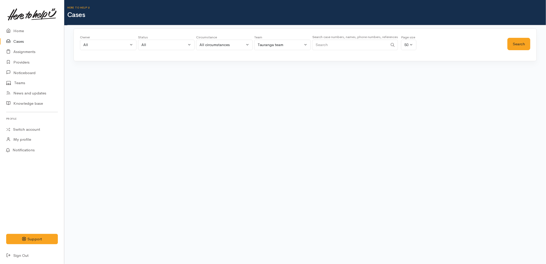
click at [371, 47] on input "Search" at bounding box center [350, 45] width 76 height 11
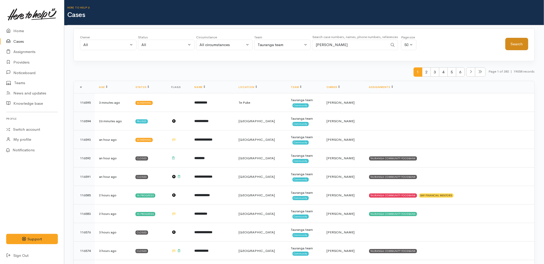
type input "nicole ake"
click at [510, 43] on button "Search" at bounding box center [516, 44] width 23 height 13
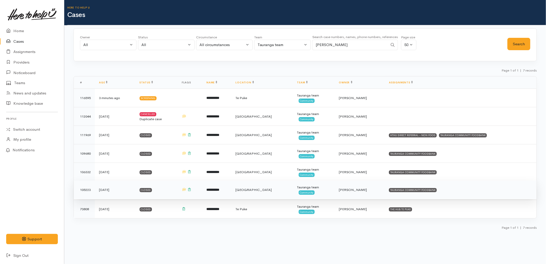
click at [431, 186] on td "TAURANGA COMMUNITY FOODBANK" at bounding box center [461, 189] width 152 height 19
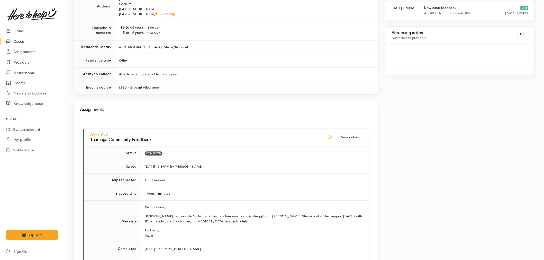
scroll to position [551, 0]
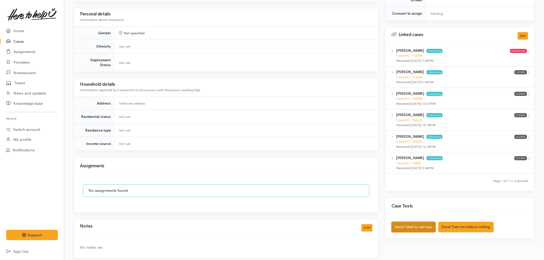
click at [415, 223] on button "Send Tried to call you" at bounding box center [413, 227] width 44 height 11
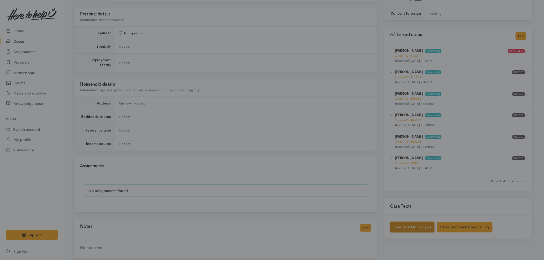
scroll to position [224, 0]
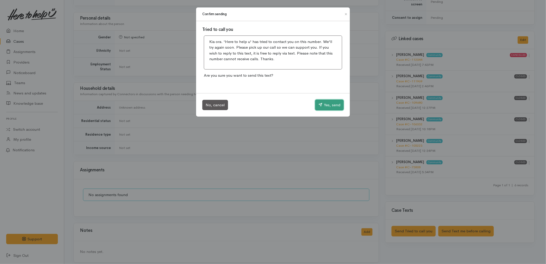
click at [333, 107] on button "Yes, send" at bounding box center [329, 104] width 29 height 11
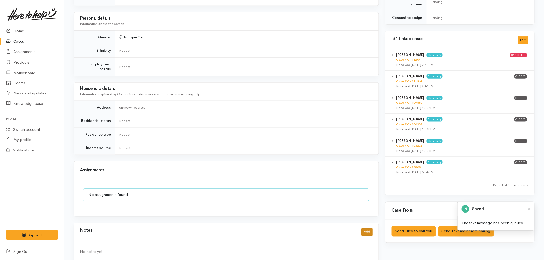
click at [370, 228] on button "Add" at bounding box center [366, 231] width 11 height 7
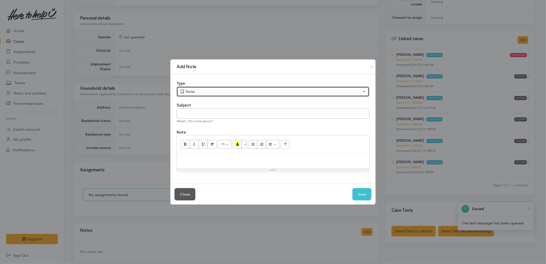
click at [199, 94] on button "Note" at bounding box center [273, 91] width 193 height 11
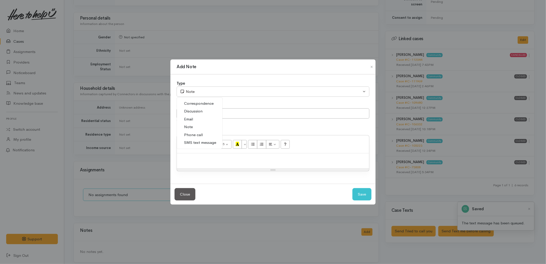
click at [191, 133] on span "Phone call" at bounding box center [193, 135] width 19 height 6
select select "3"
click at [191, 120] on div "What's this note about?" at bounding box center [273, 120] width 193 height 5
click at [193, 115] on input "text" at bounding box center [273, 113] width 193 height 11
type input "Attempted to Contact"
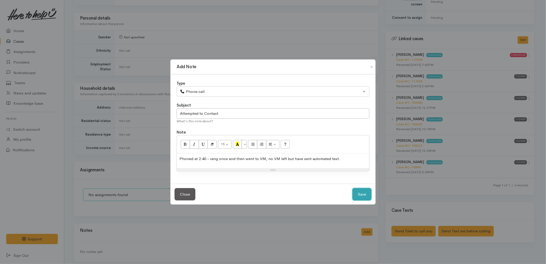
click at [359, 196] on button "Save" at bounding box center [361, 194] width 19 height 13
select select "1"
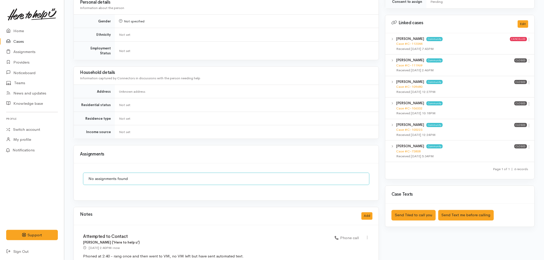
scroll to position [254, 0]
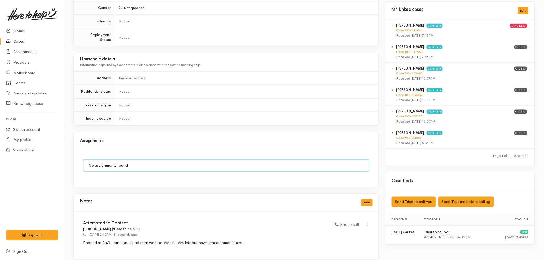
scroll to position [254, 0]
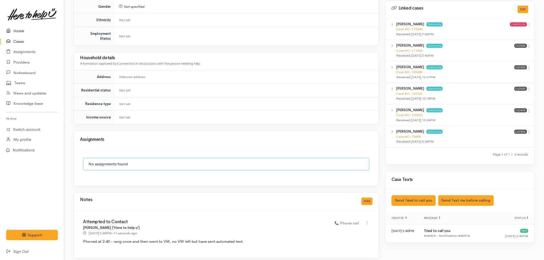
click at [19, 34] on link "Home" at bounding box center [32, 31] width 64 height 11
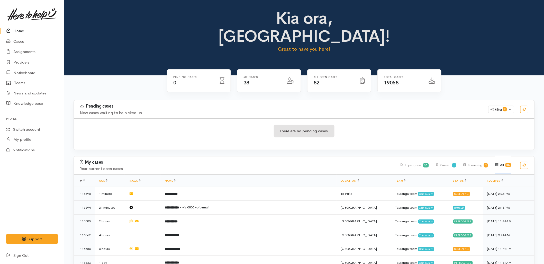
click at [223, 134] on div "Pending cases New cases waiting to be picked up Filter 0 Filters Clear filters …" at bounding box center [303, 128] width 467 height 56
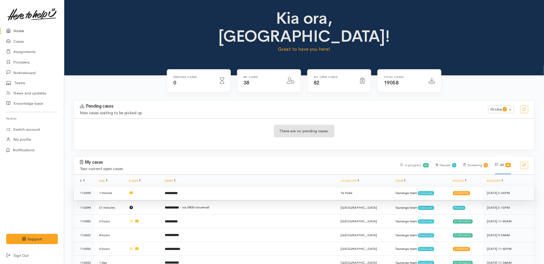
click at [203, 186] on td "**********" at bounding box center [249, 193] width 176 height 14
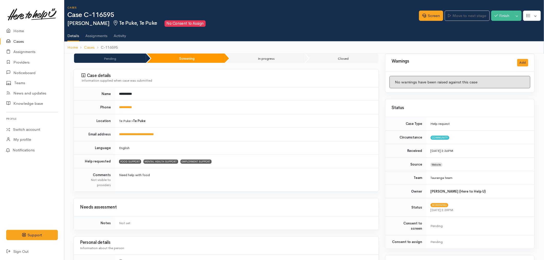
click at [244, 102] on td "**********" at bounding box center [247, 107] width 264 height 14
click at [14, 32] on link "Home" at bounding box center [32, 31] width 64 height 11
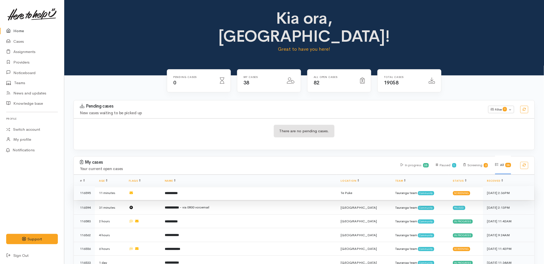
click at [178, 191] on b "**********" at bounding box center [171, 192] width 13 height 3
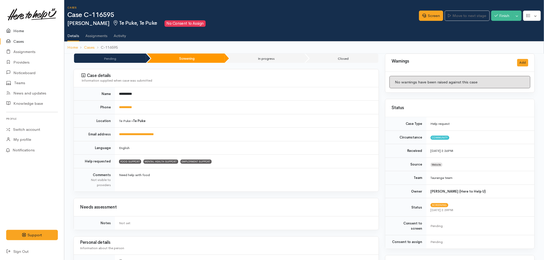
click at [44, 29] on link "Home" at bounding box center [32, 31] width 64 height 11
